Goal: Check status: Check status

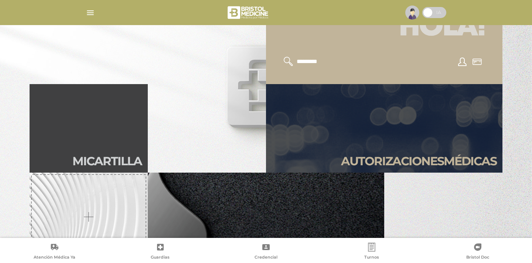
scroll to position [153, 0]
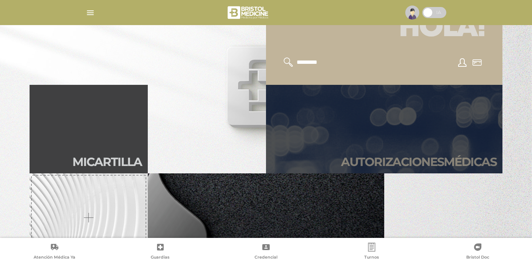
click at [416, 170] on link "Autori zaciones médicas" at bounding box center [384, 129] width 236 height 89
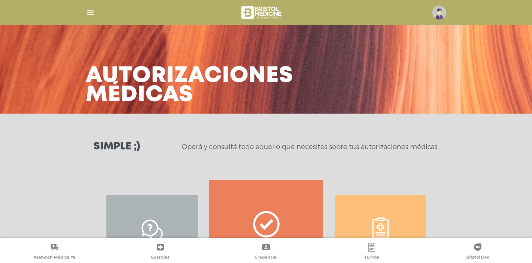
click at [383, 219] on div "Consulta estado & historial" at bounding box center [380, 254] width 114 height 148
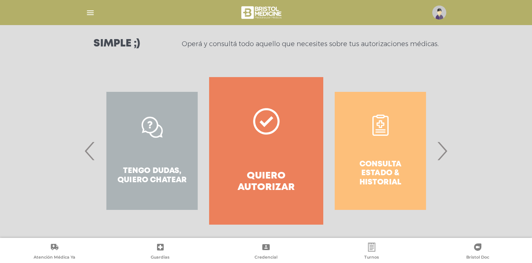
scroll to position [107, 0]
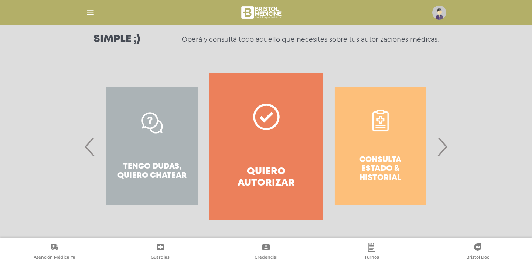
click at [447, 144] on span "›" at bounding box center [442, 147] width 14 height 40
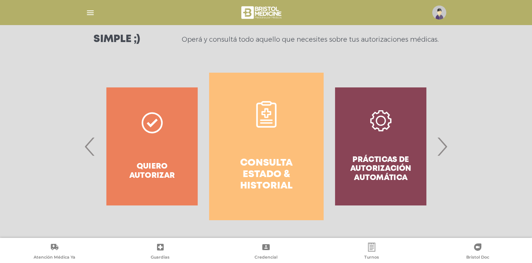
click at [260, 120] on icon at bounding box center [266, 120] width 13 height 1
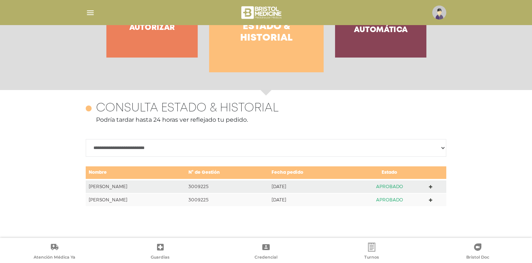
scroll to position [321, 0]
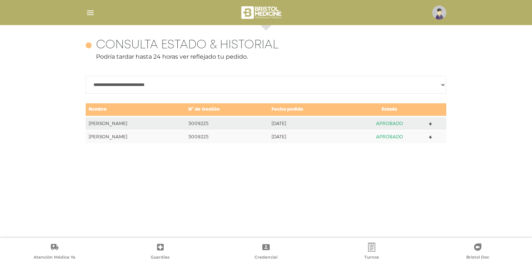
click at [404, 85] on select "**********" at bounding box center [266, 85] width 360 height 18
select select "**********"
click at [92, 15] on img "button" at bounding box center [90, 12] width 9 height 9
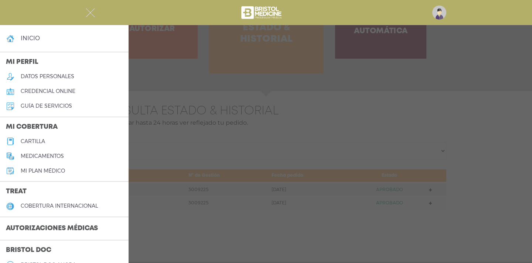
scroll to position [254, 0]
click at [33, 42] on link "inicio" at bounding box center [64, 38] width 129 height 15
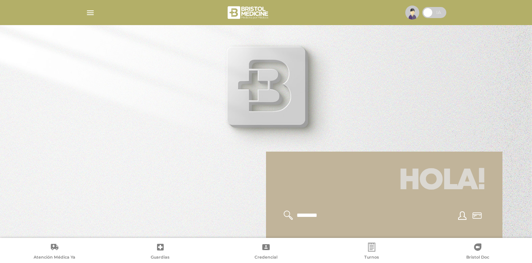
click at [90, 14] on img "button" at bounding box center [90, 12] width 9 height 9
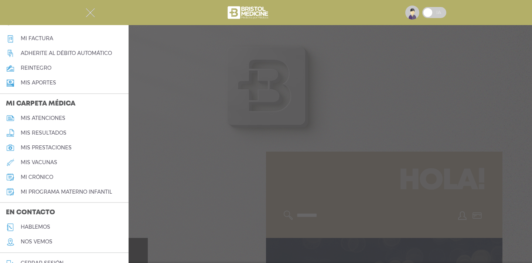
scroll to position [292, 0]
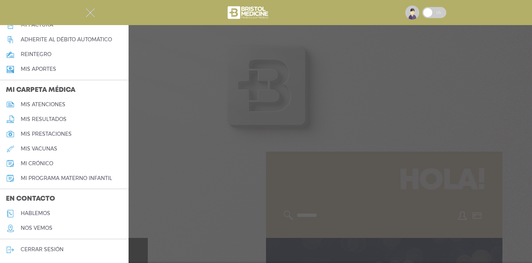
click at [48, 213] on h5 "hablemos" at bounding box center [36, 214] width 30 height 6
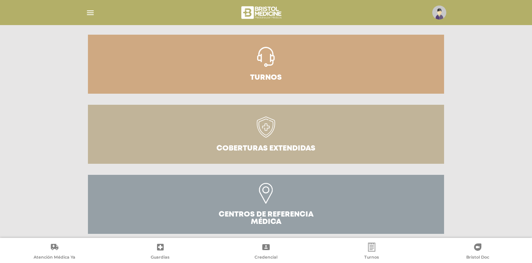
scroll to position [167, 0]
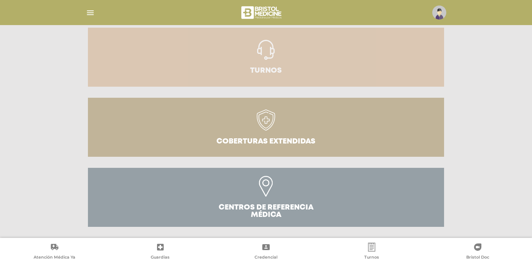
click at [310, 73] on link "Turnos" at bounding box center [266, 57] width 356 height 59
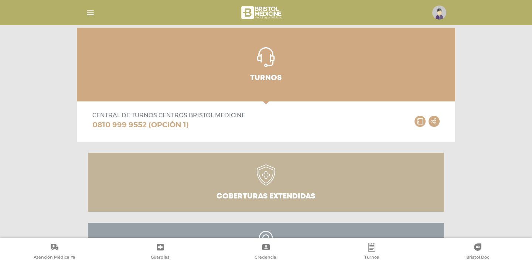
click at [92, 13] on img "button" at bounding box center [90, 12] width 9 height 9
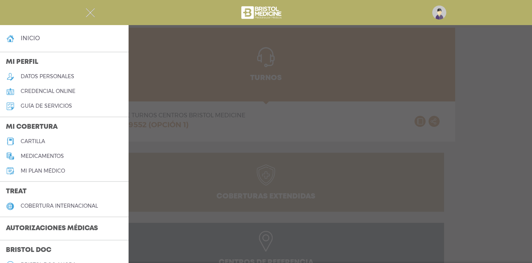
click at [49, 228] on h3 "Autorizaciones médicas" at bounding box center [52, 229] width 104 height 14
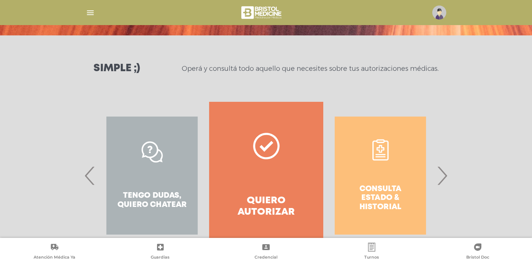
scroll to position [107, 0]
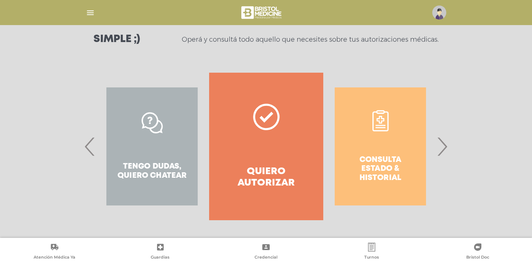
click at [442, 152] on span "›" at bounding box center [442, 147] width 14 height 40
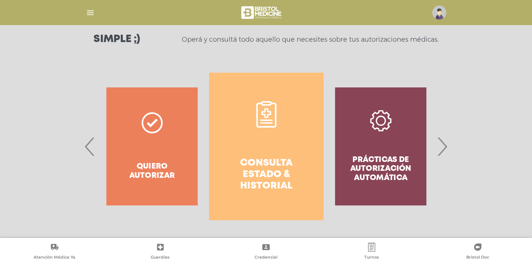
click at [281, 126] on link "Consulta estado & historial" at bounding box center [266, 147] width 114 height 148
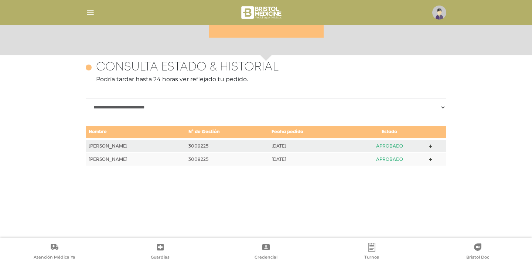
scroll to position [321, 0]
